Goal: Task Accomplishment & Management: Manage account settings

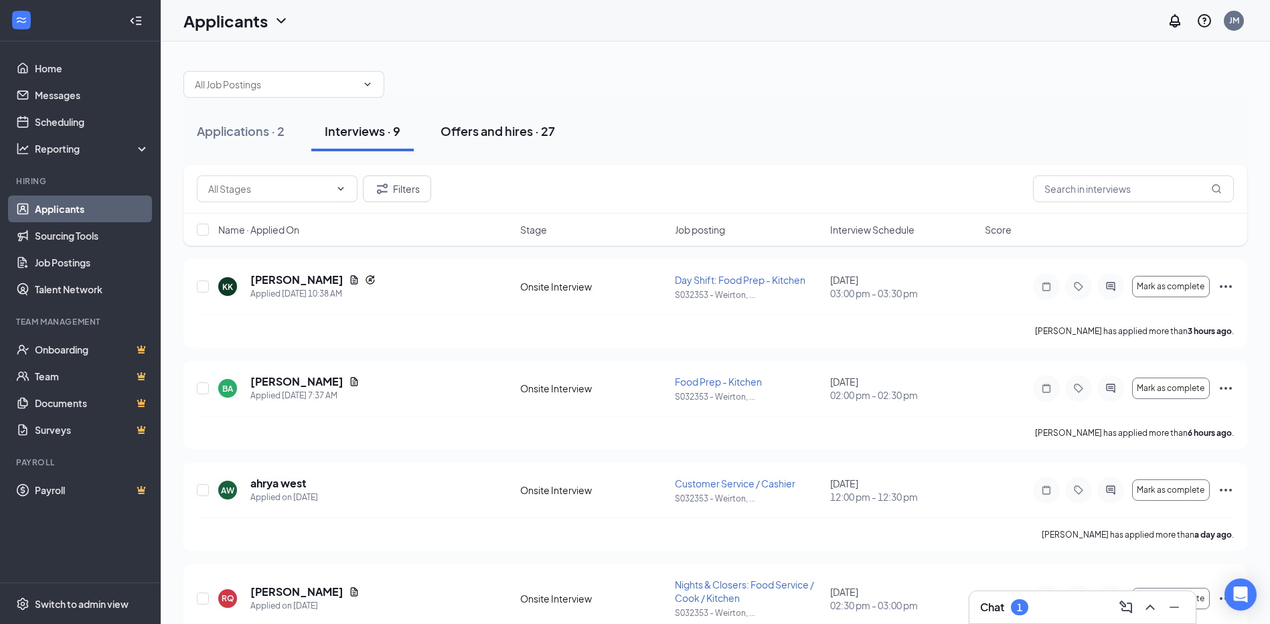
click at [518, 132] on div "Offers and hires · 27" at bounding box center [498, 131] width 114 height 17
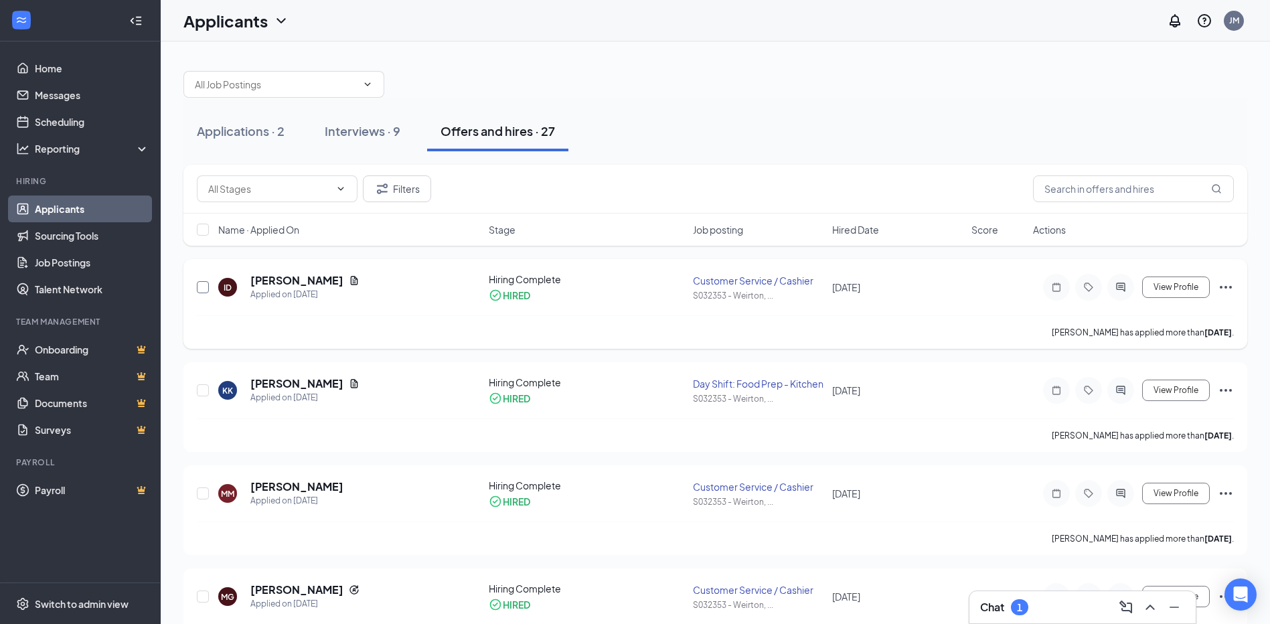
click at [203, 288] on input "checkbox" at bounding box center [203, 287] width 12 height 12
checkbox input "true"
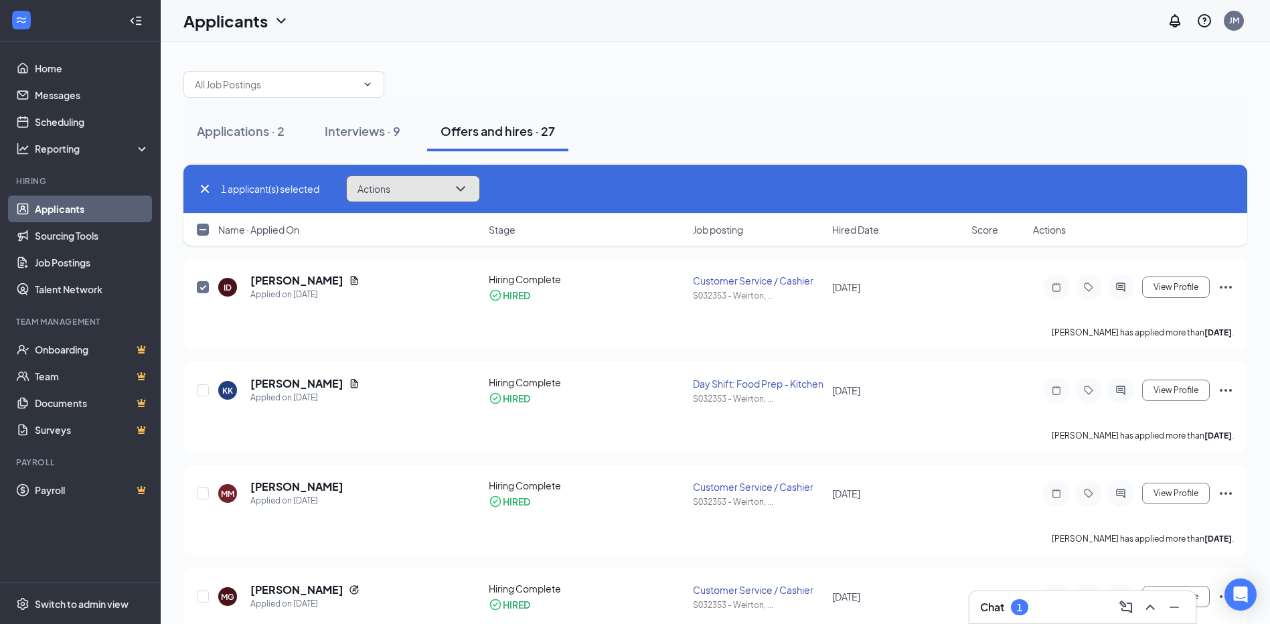
drag, startPoint x: 462, startPoint y: 189, endPoint x: 463, endPoint y: 197, distance: 7.5
click at [462, 190] on icon "ChevronDown" at bounding box center [461, 189] width 16 height 16
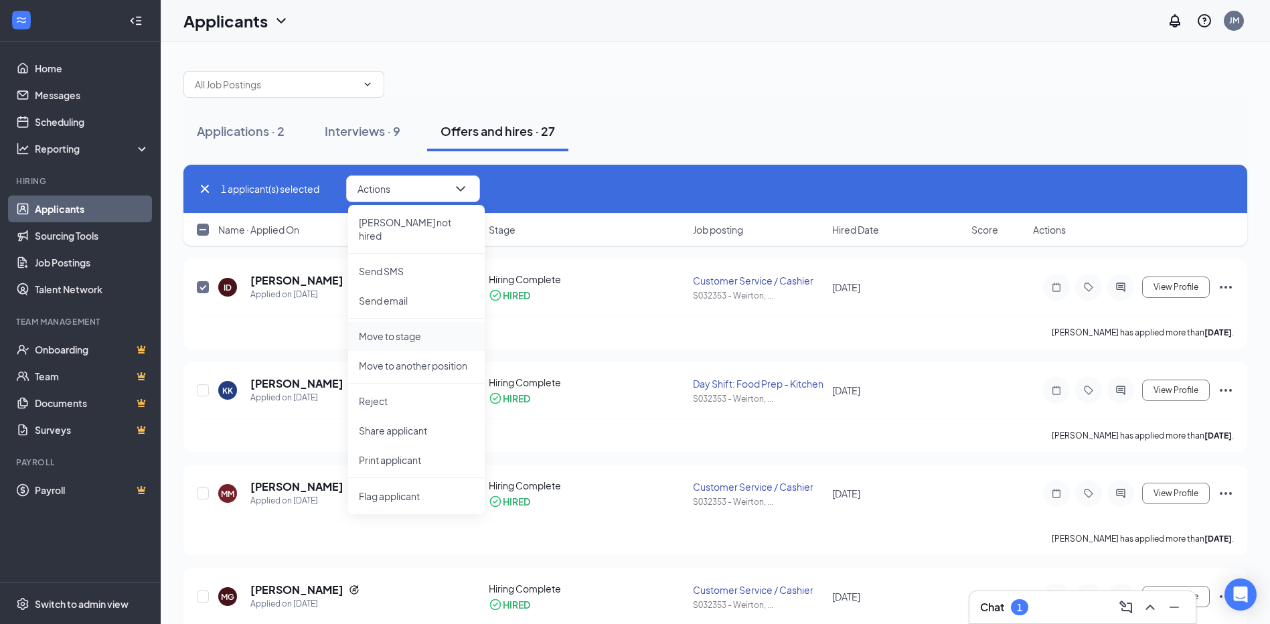
click at [412, 329] on p "Move to stage" at bounding box center [416, 335] width 115 height 13
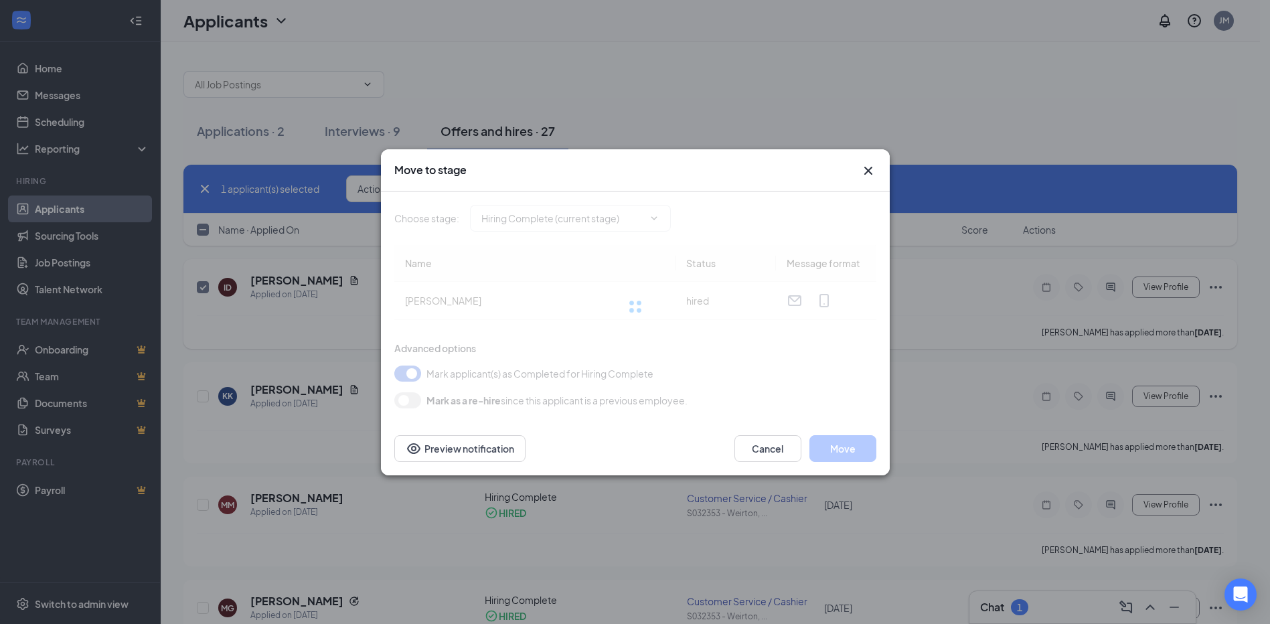
type input "Hiring Complete (current stage)"
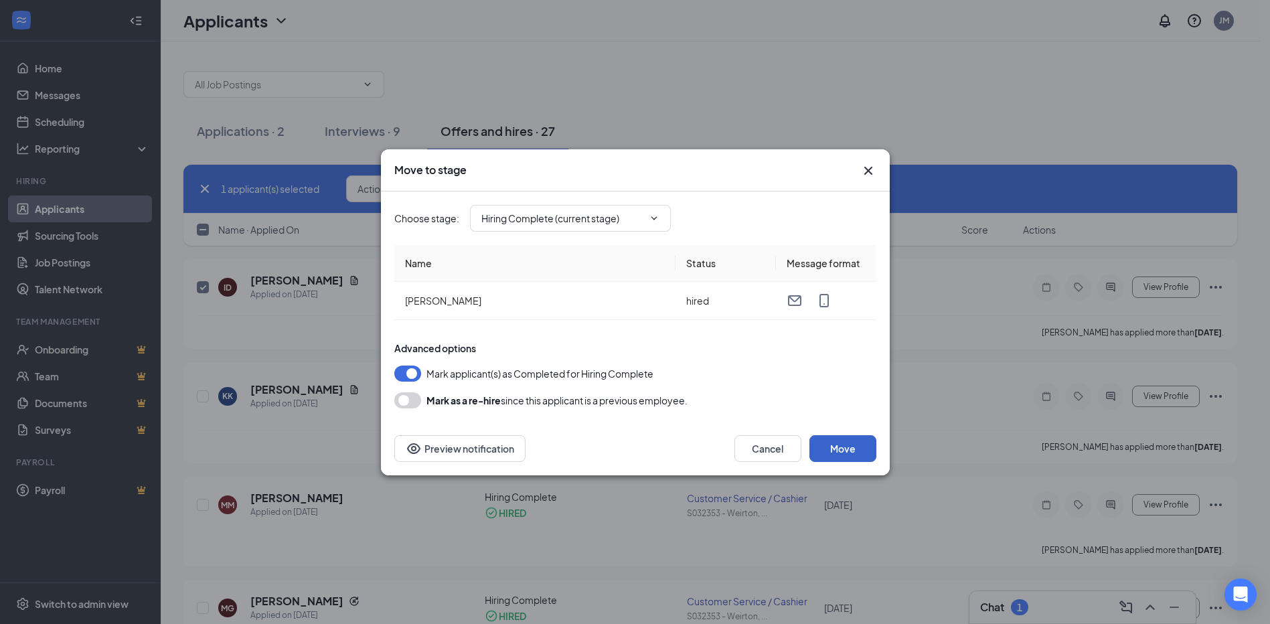
click at [822, 445] on button "Move" at bounding box center [842, 448] width 67 height 27
click at [870, 169] on icon "Cross" at bounding box center [868, 170] width 8 height 8
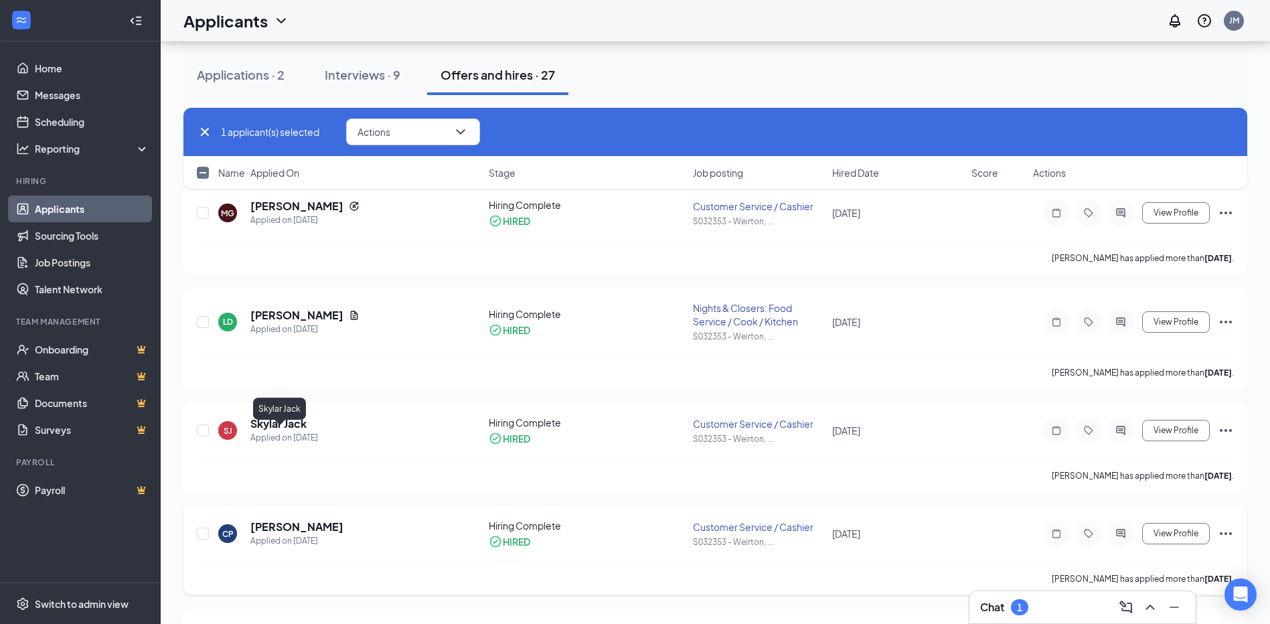
scroll to position [469, 0]
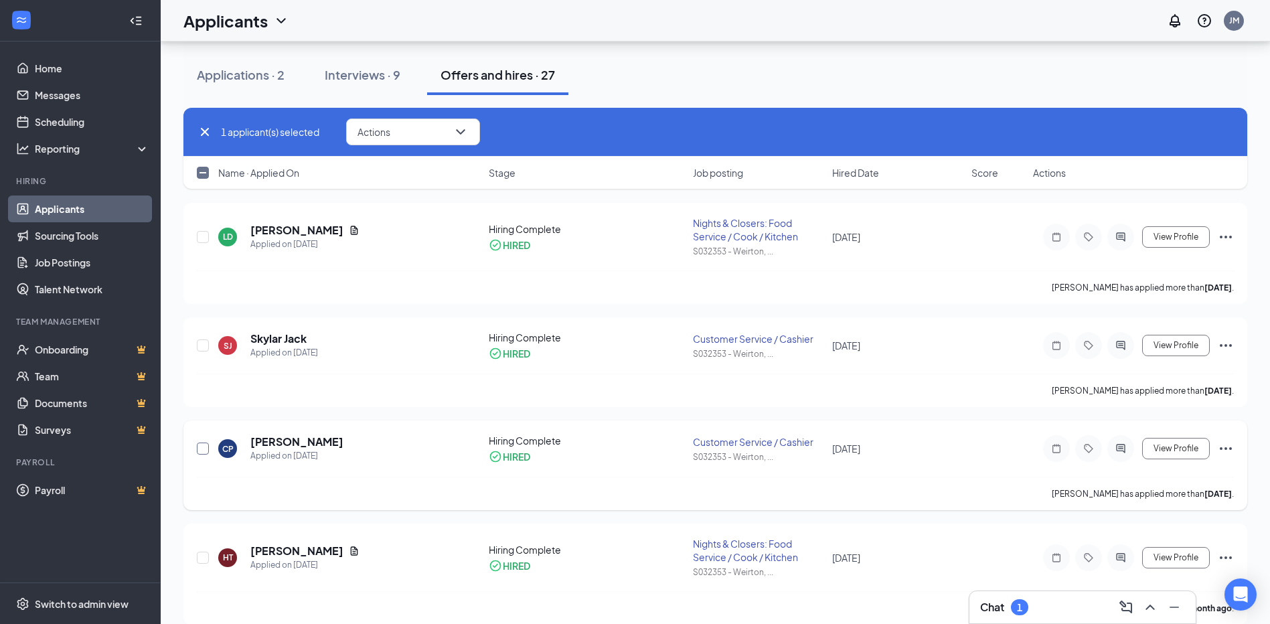
click at [202, 455] on input "checkbox" at bounding box center [203, 449] width 12 height 12
checkbox input "true"
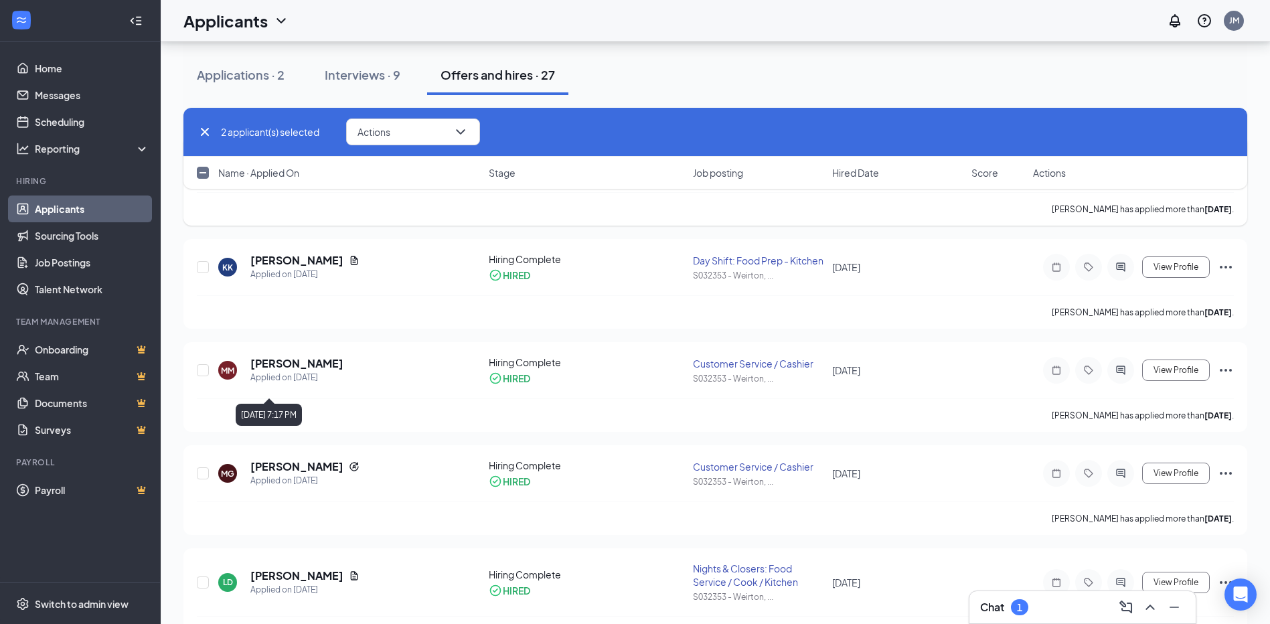
scroll to position [0, 0]
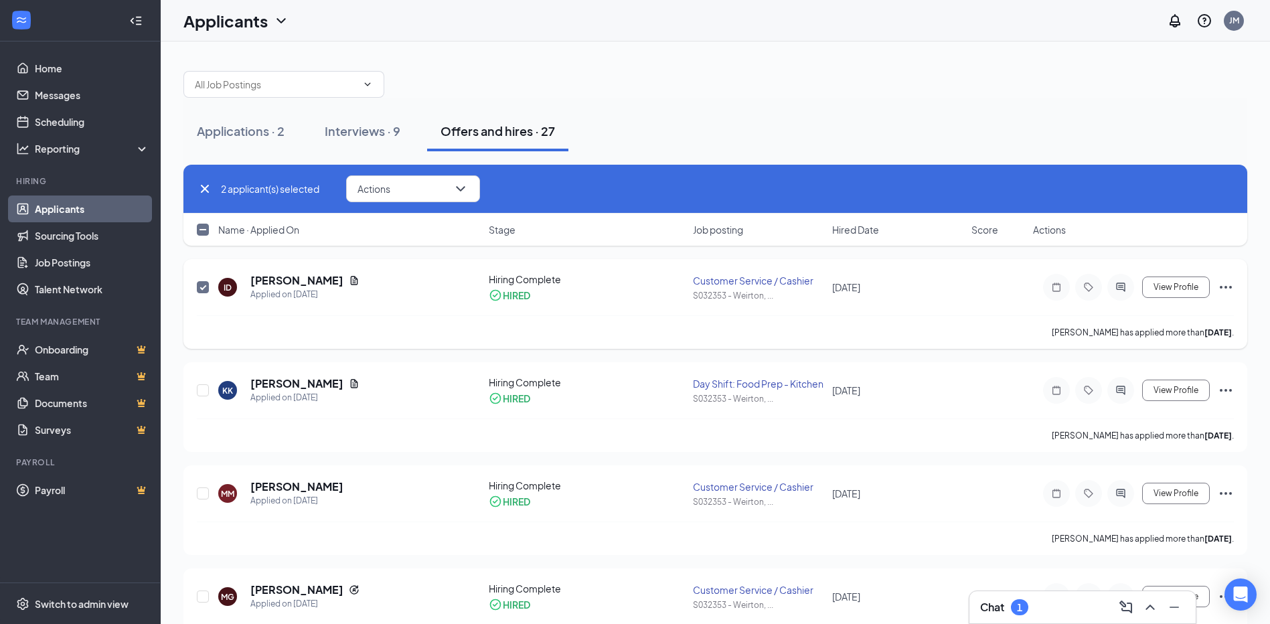
click at [202, 291] on input "checkbox" at bounding box center [203, 287] width 12 height 12
checkbox input "false"
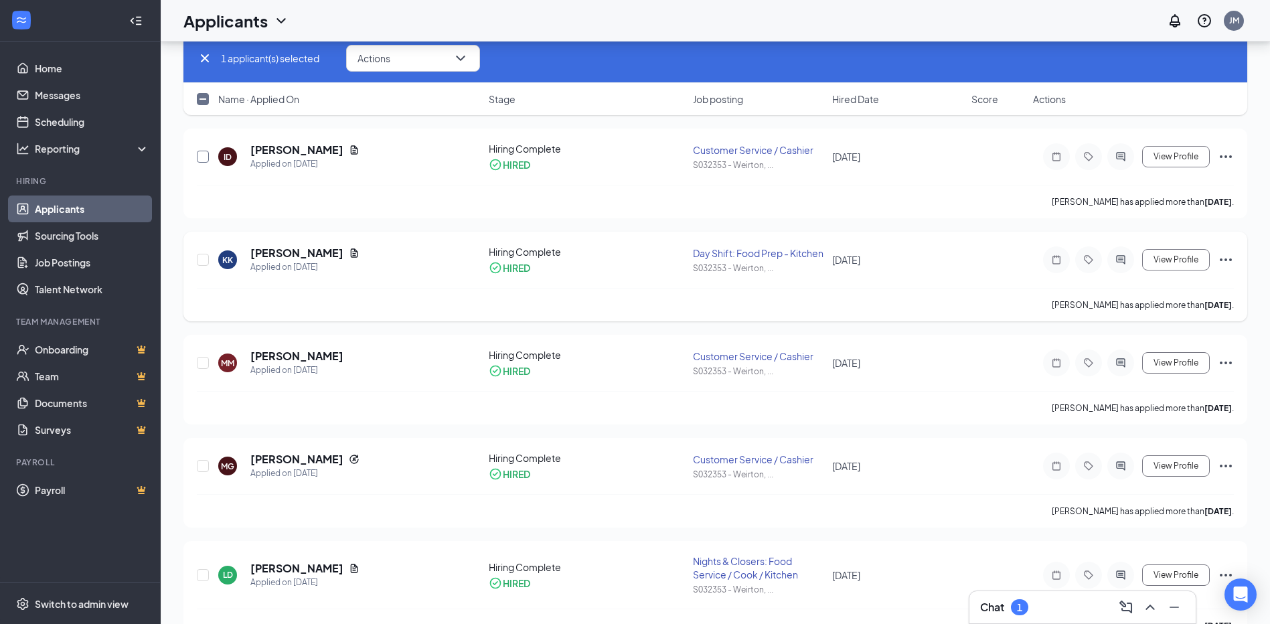
scroll to position [134, 0]
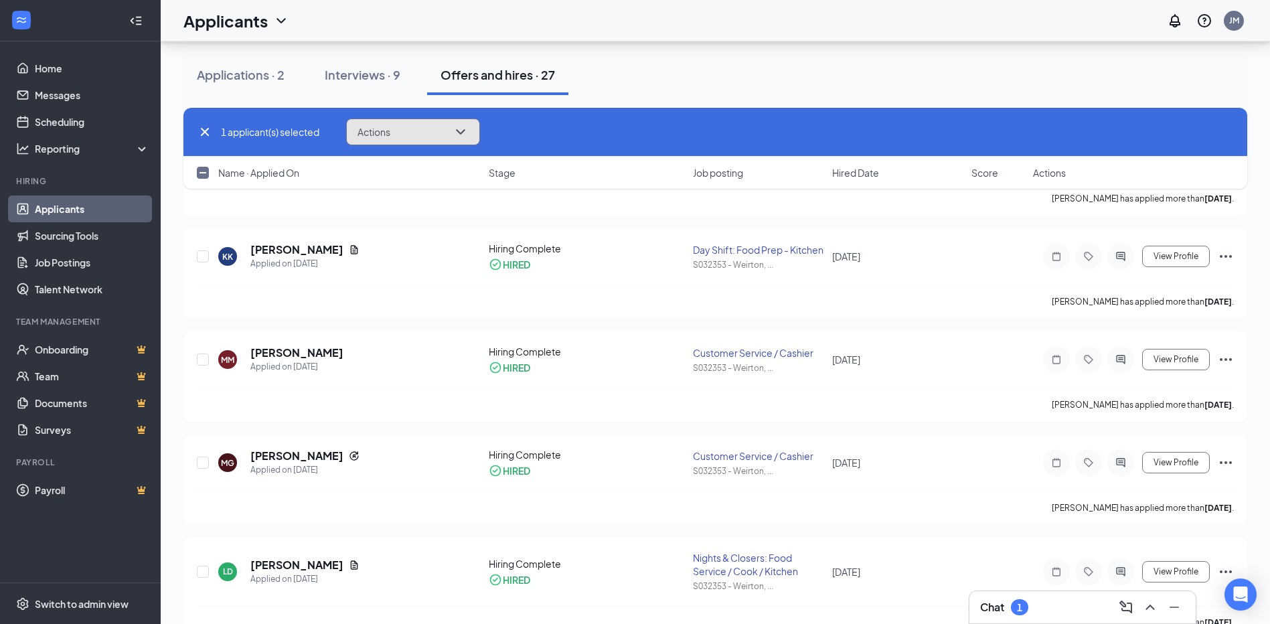
click at [465, 131] on icon "ChevronDown" at bounding box center [460, 131] width 9 height 5
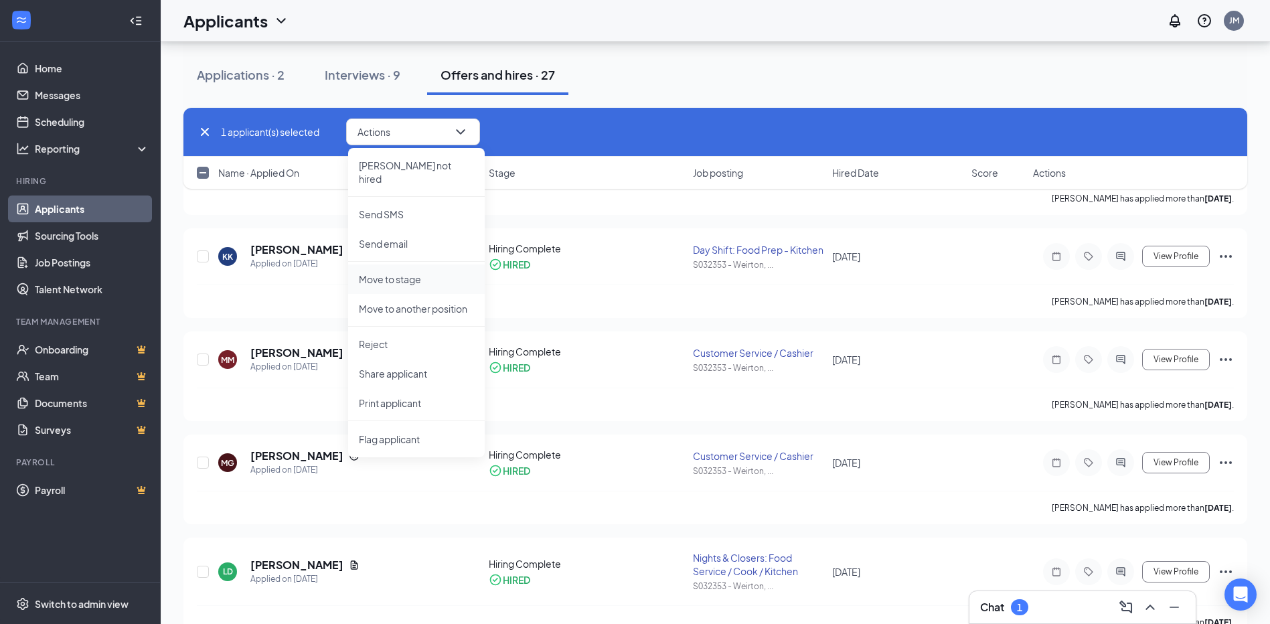
click at [413, 273] on p "Move to stage" at bounding box center [416, 279] width 115 height 13
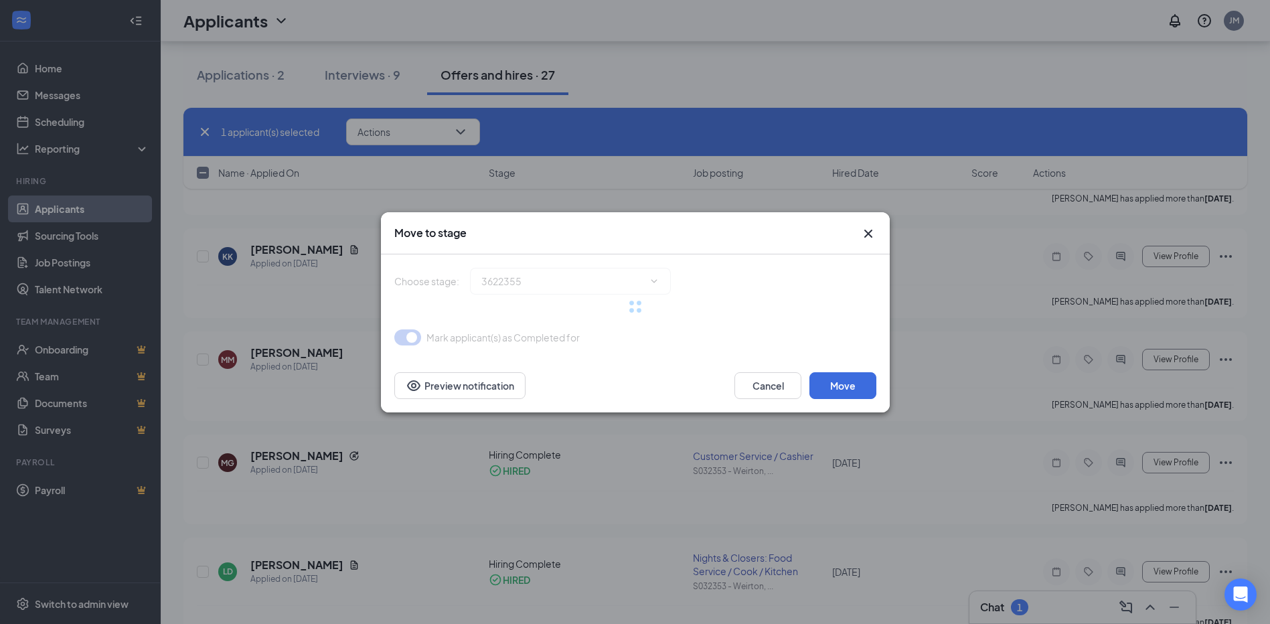
type input "Hiring Complete (current stage)"
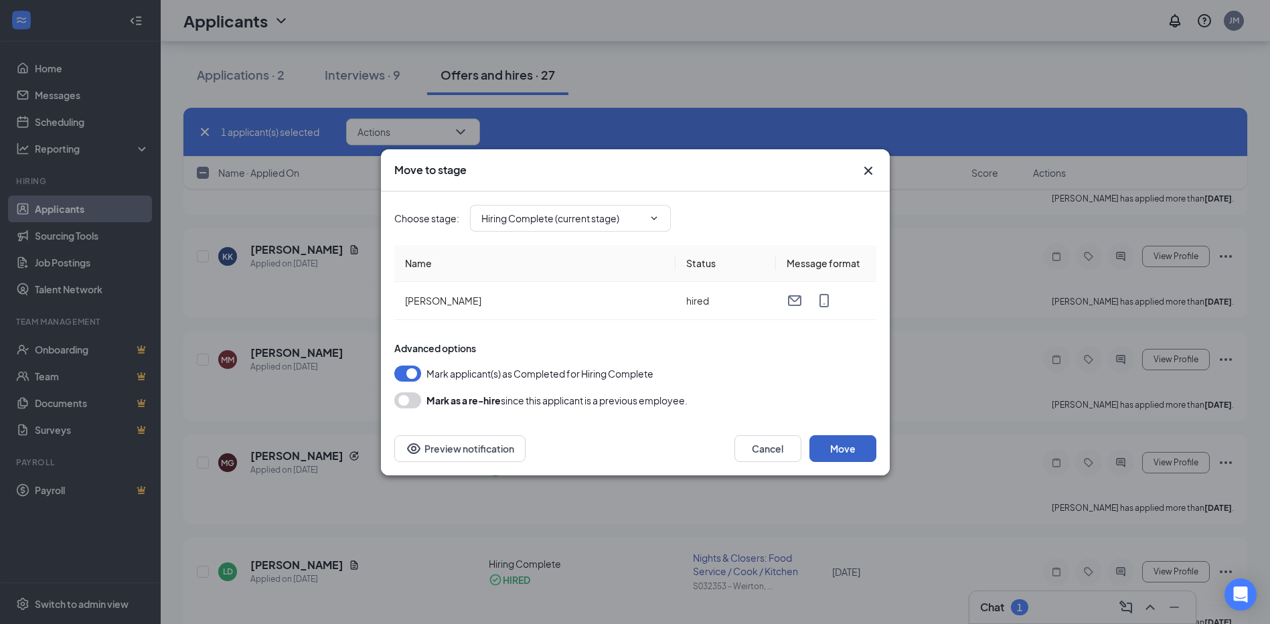
click at [851, 448] on button "Move" at bounding box center [842, 448] width 67 height 27
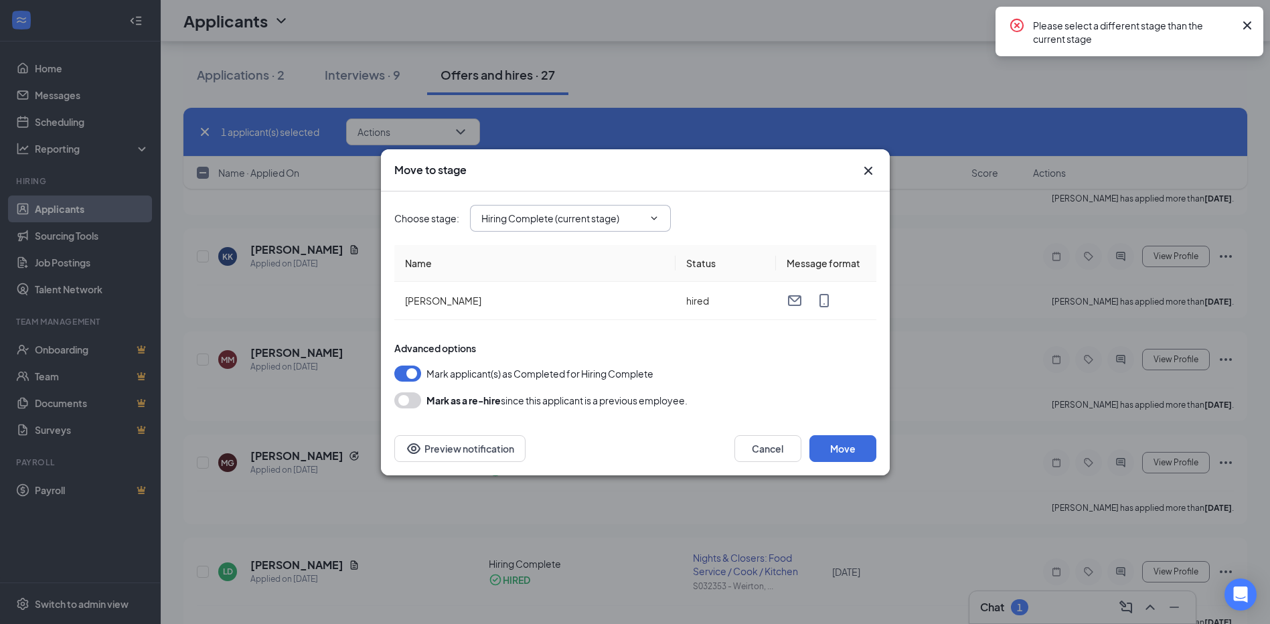
click at [656, 218] on icon "ChevronDown" at bounding box center [654, 218] width 11 height 11
click at [657, 222] on icon "ChevronDown" at bounding box center [654, 218] width 11 height 11
click at [653, 221] on icon "ChevronDown" at bounding box center [654, 218] width 11 height 11
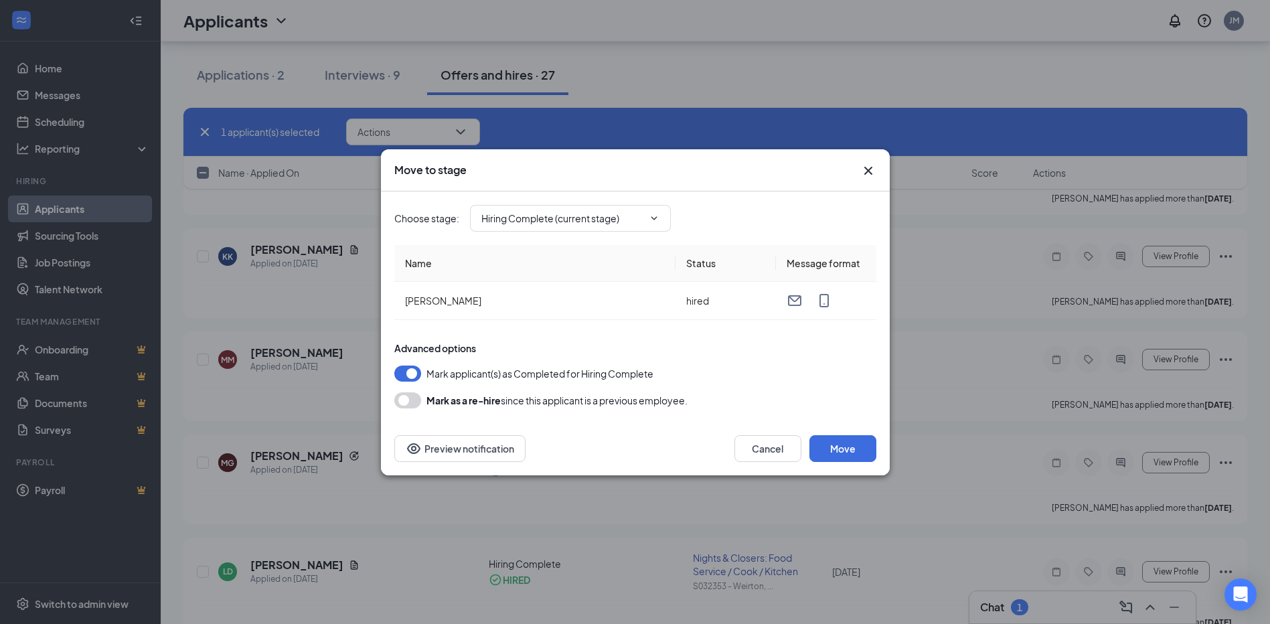
click at [873, 168] on icon "Cross" at bounding box center [868, 171] width 16 height 16
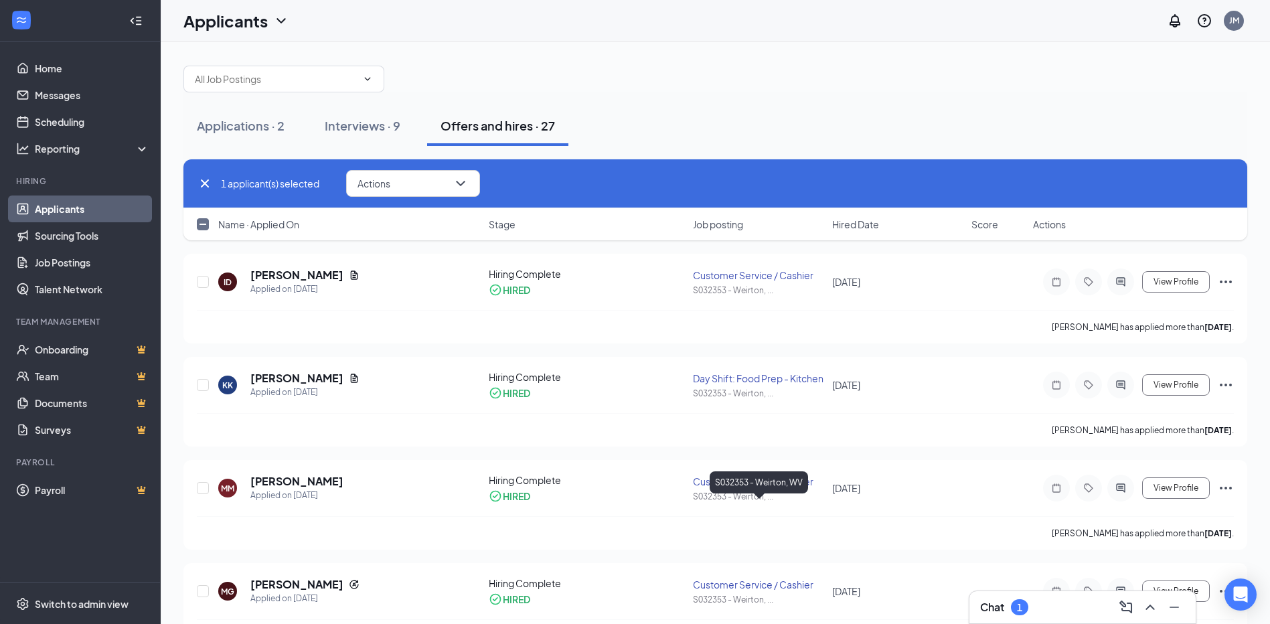
scroll to position [0, 0]
